Goal: Use online tool/utility: Utilize a website feature to perform a specific function

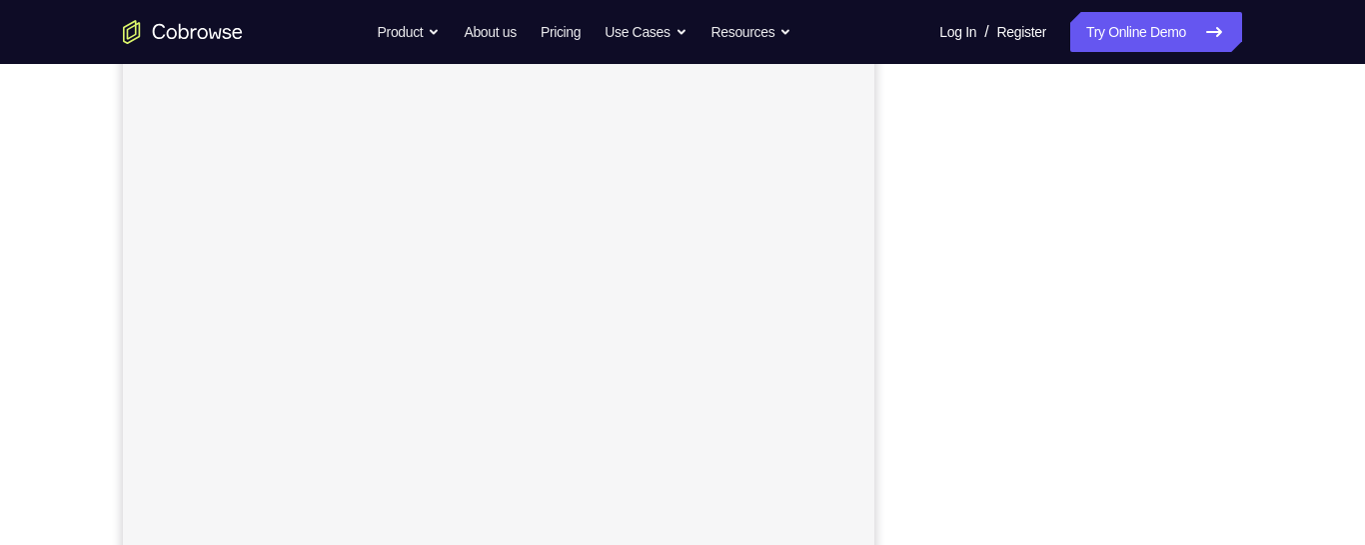
scroll to position [285, 0]
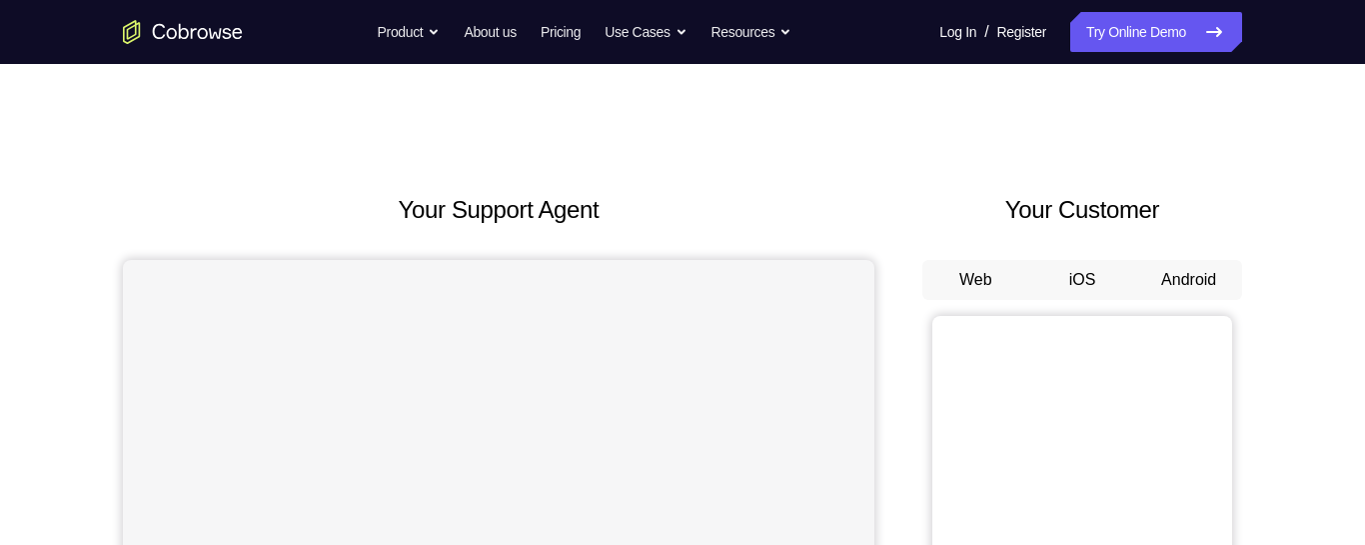
click at [1208, 275] on button "Android" at bounding box center [1188, 280] width 107 height 40
click at [1180, 291] on button "Android" at bounding box center [1188, 280] width 107 height 40
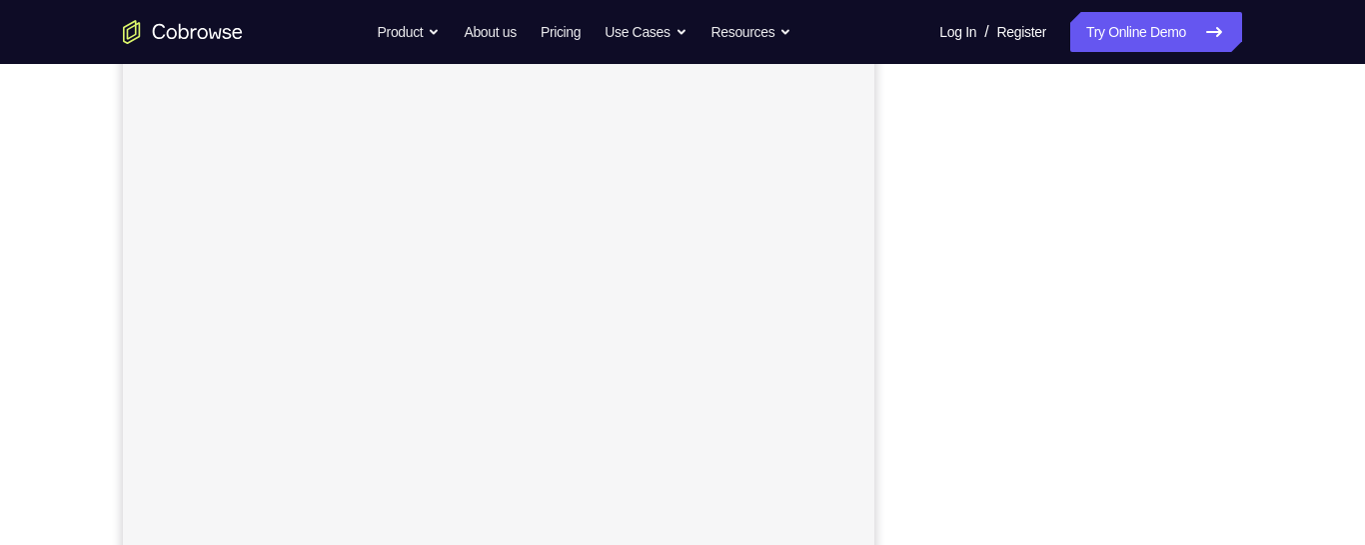
scroll to position [331, 0]
